Goal: Information Seeking & Learning: Learn about a topic

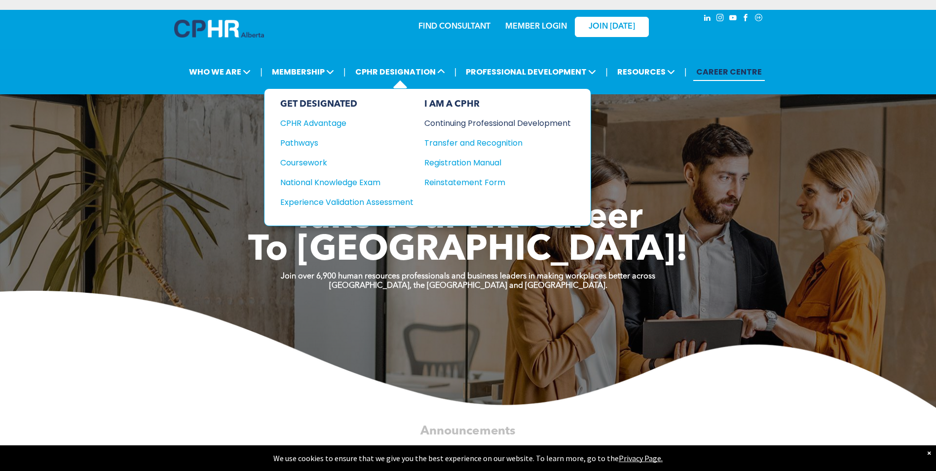
click at [475, 121] on div "Continuing Professional Development" at bounding box center [490, 123] width 132 height 12
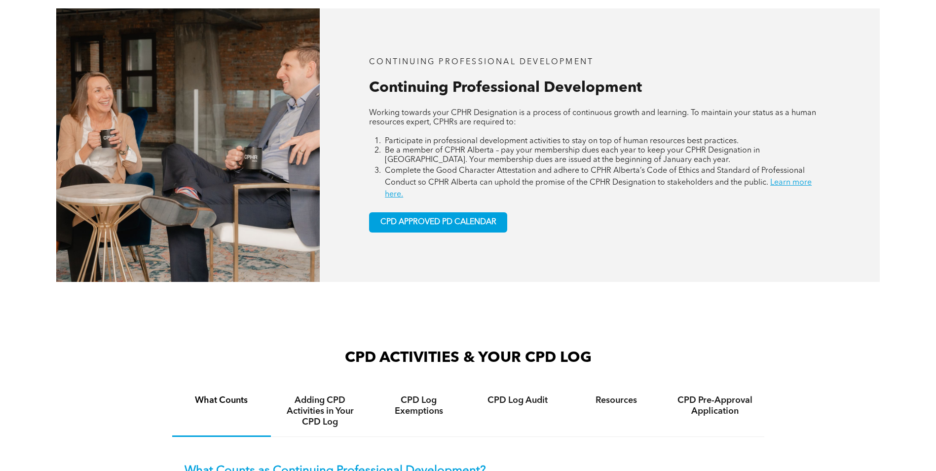
scroll to position [444, 0]
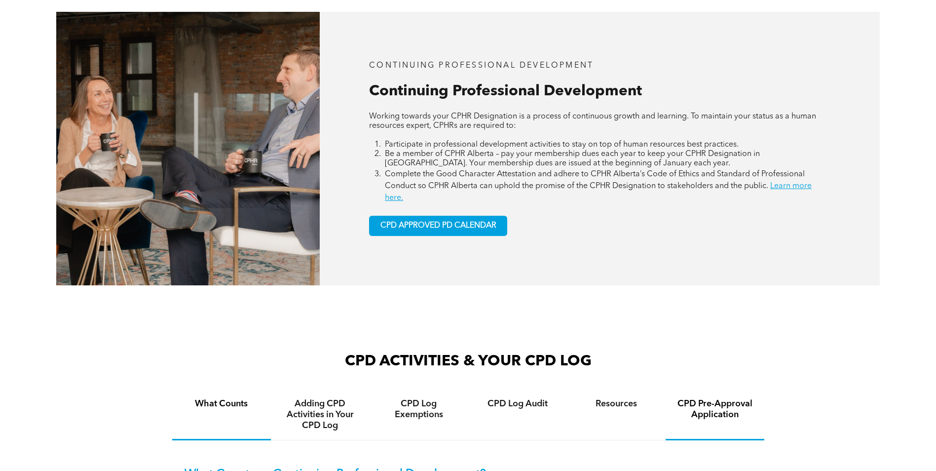
click at [715, 408] on h4 "CPD Pre-Approval Application" at bounding box center [714, 409] width 81 height 22
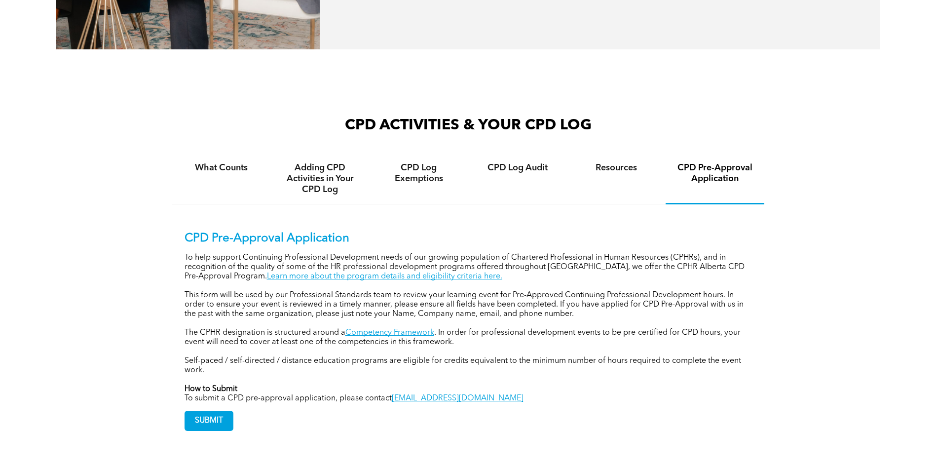
scroll to position [691, 0]
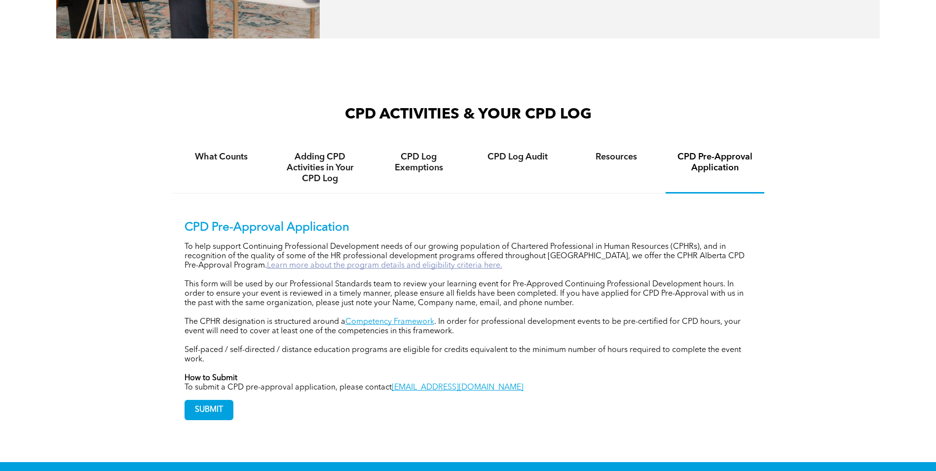
click at [382, 261] on link "Learn more about the program details and eligibility criteria here." at bounding box center [384, 265] width 235 height 8
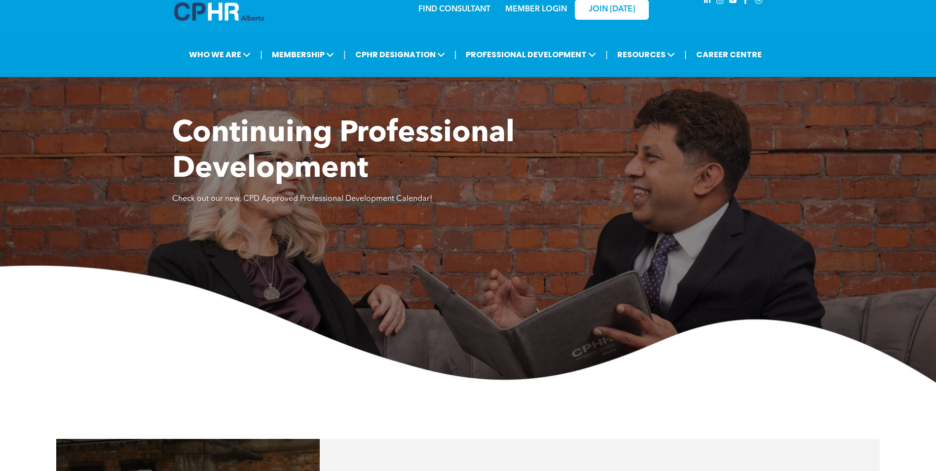
scroll to position [0, 0]
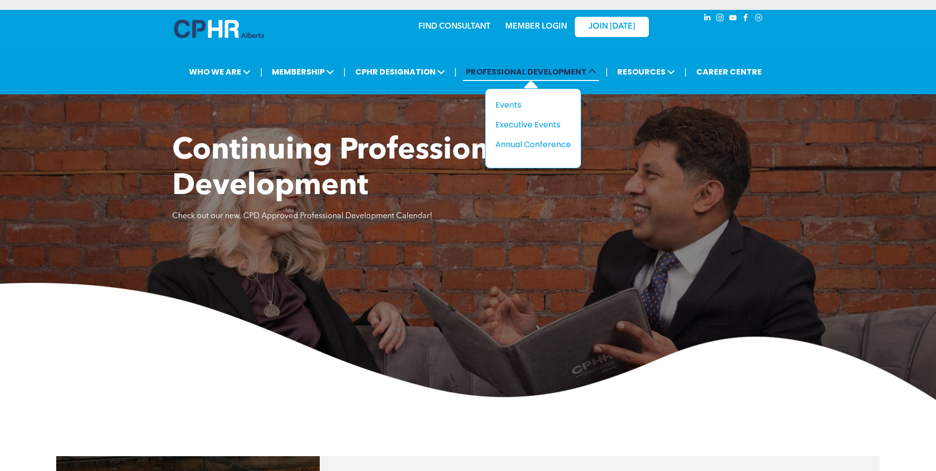
click at [519, 69] on span "PROFESSIONAL DEVELOPMENT" at bounding box center [531, 72] width 136 height 18
click at [512, 104] on div "Events" at bounding box center [529, 105] width 68 height 12
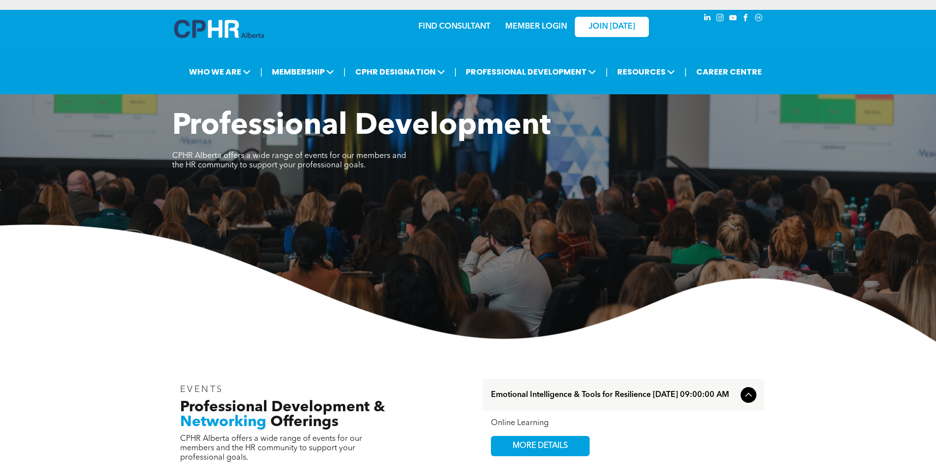
scroll to position [197, 0]
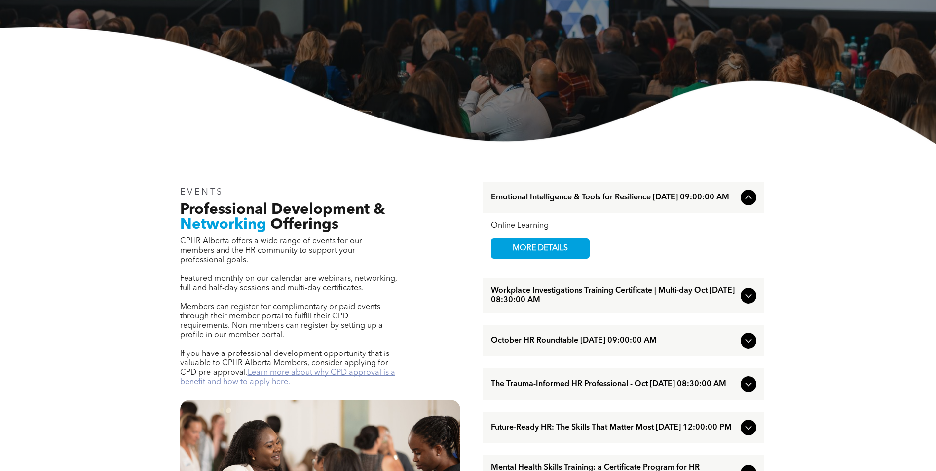
click at [323, 368] on link "Learn more about why CPD approval is a benefit and how to apply here." at bounding box center [287, 376] width 215 height 17
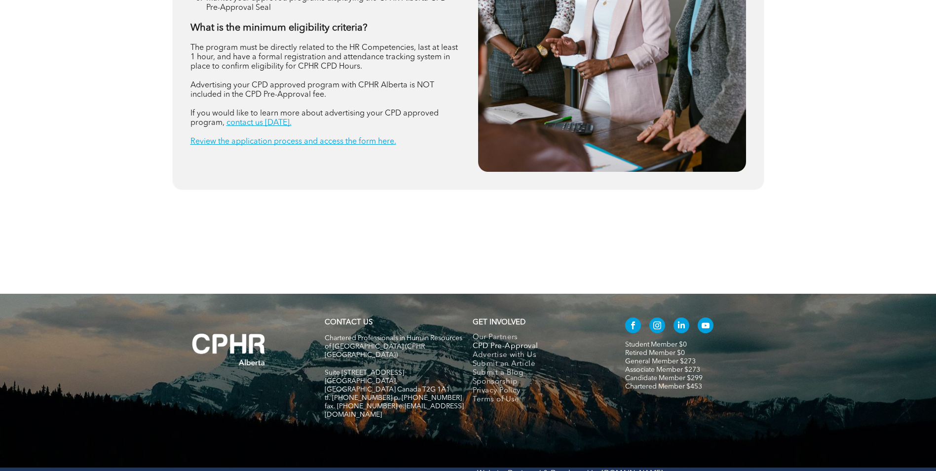
scroll to position [1345, 0]
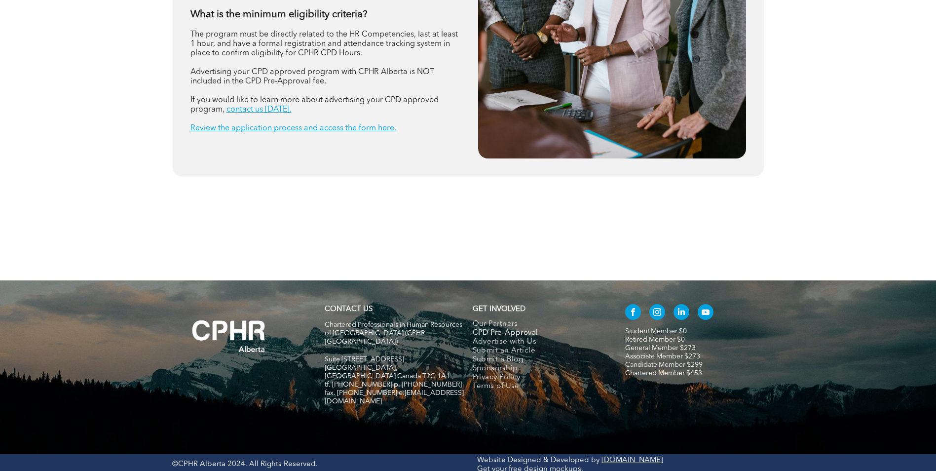
click at [500, 334] on span "CPD Pre-Approval" at bounding box center [506, 332] width 66 height 9
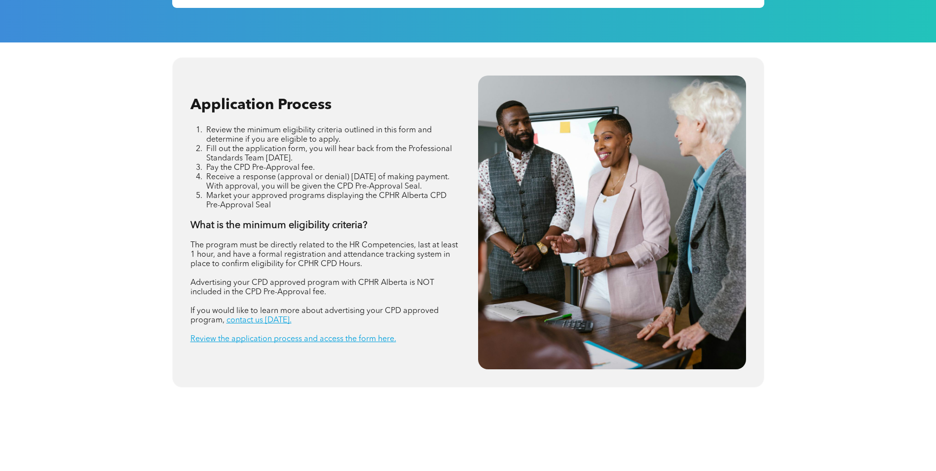
scroll to position [1345, 0]
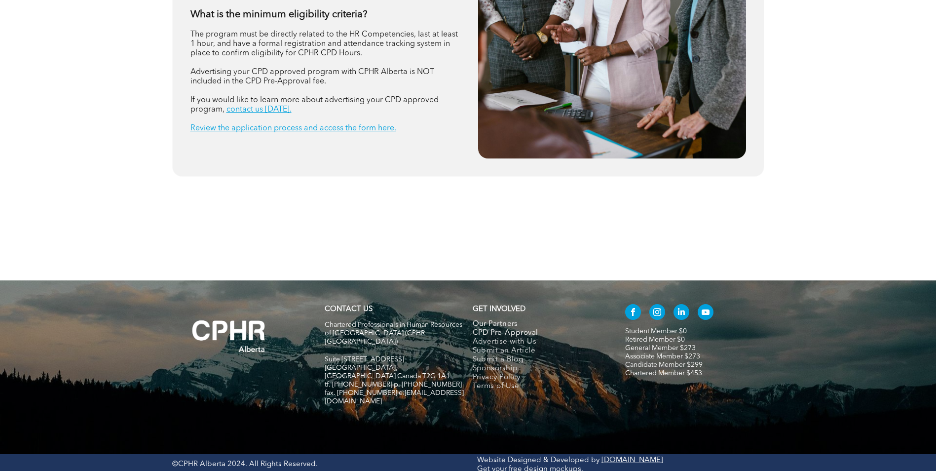
click at [487, 323] on span "Our Partners" at bounding box center [495, 324] width 45 height 9
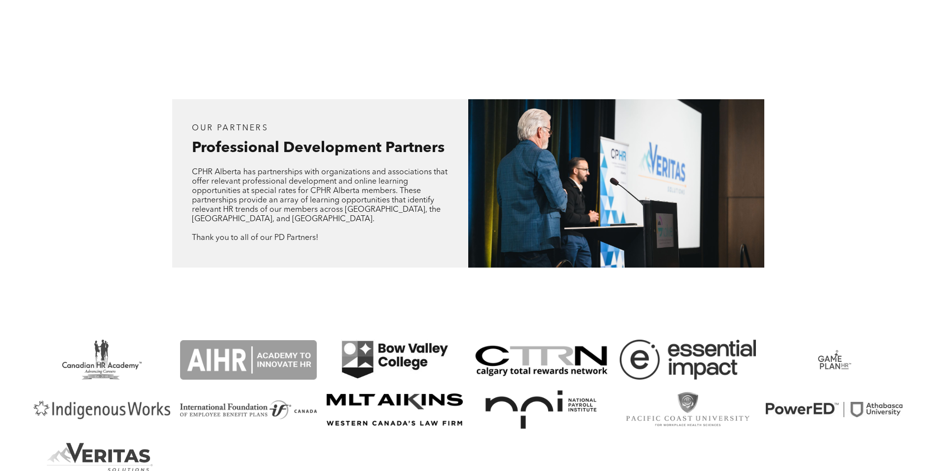
scroll to position [888, 0]
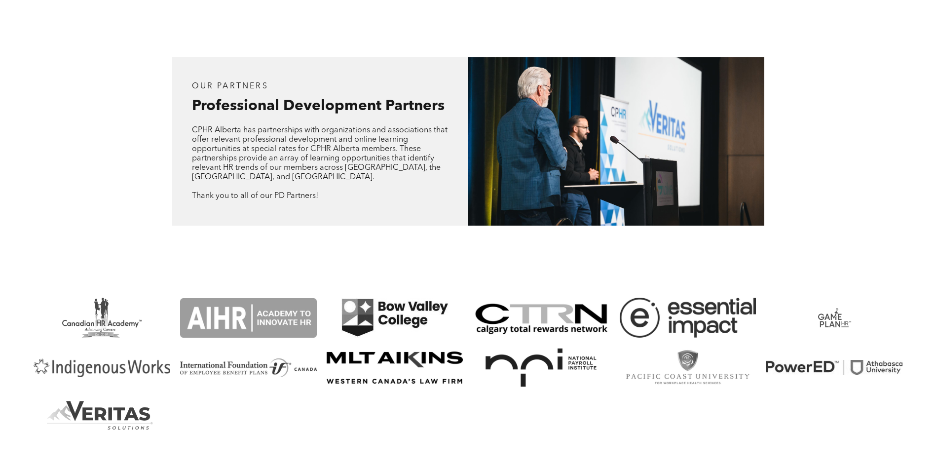
click at [304, 112] on span "Professional Development Partners" at bounding box center [318, 106] width 253 height 15
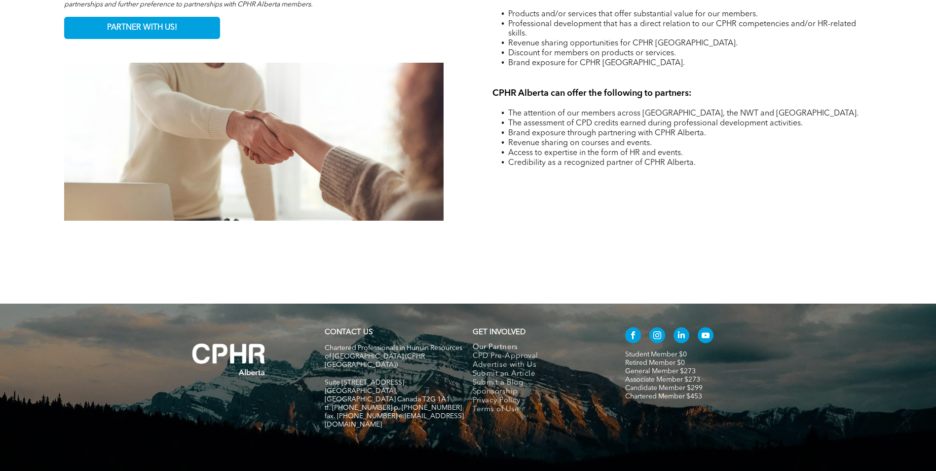
scroll to position [1587, 0]
click at [516, 351] on span "CPD Pre-Approval" at bounding box center [506, 355] width 66 height 9
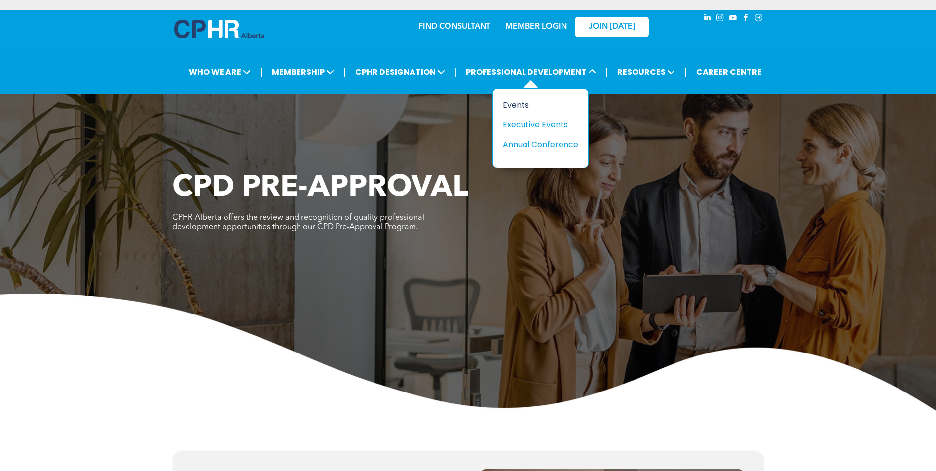
click at [523, 104] on div "Events" at bounding box center [537, 105] width 68 height 12
